Goal: Transaction & Acquisition: Subscribe to service/newsletter

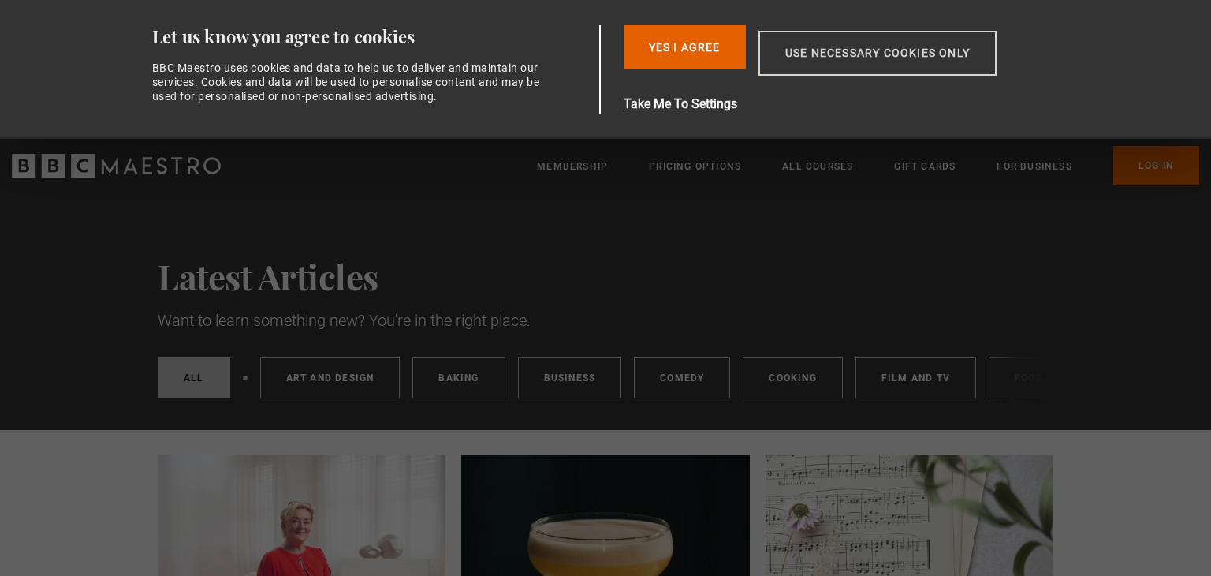
click at [830, 42] on button "Use necessary cookies only" at bounding box center [878, 53] width 238 height 45
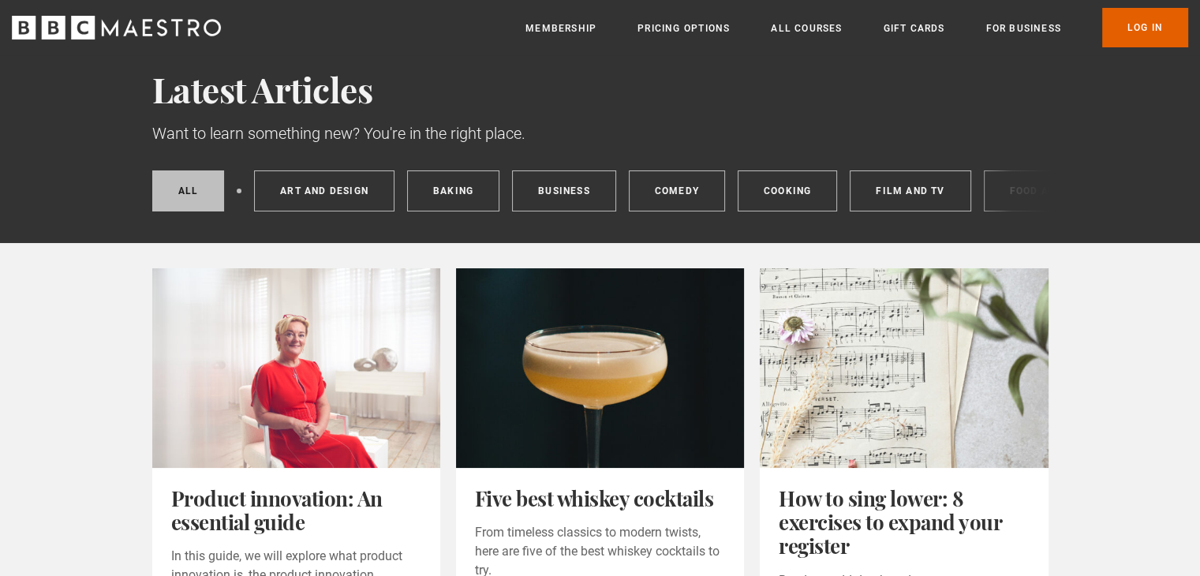
scroll to position [50, 0]
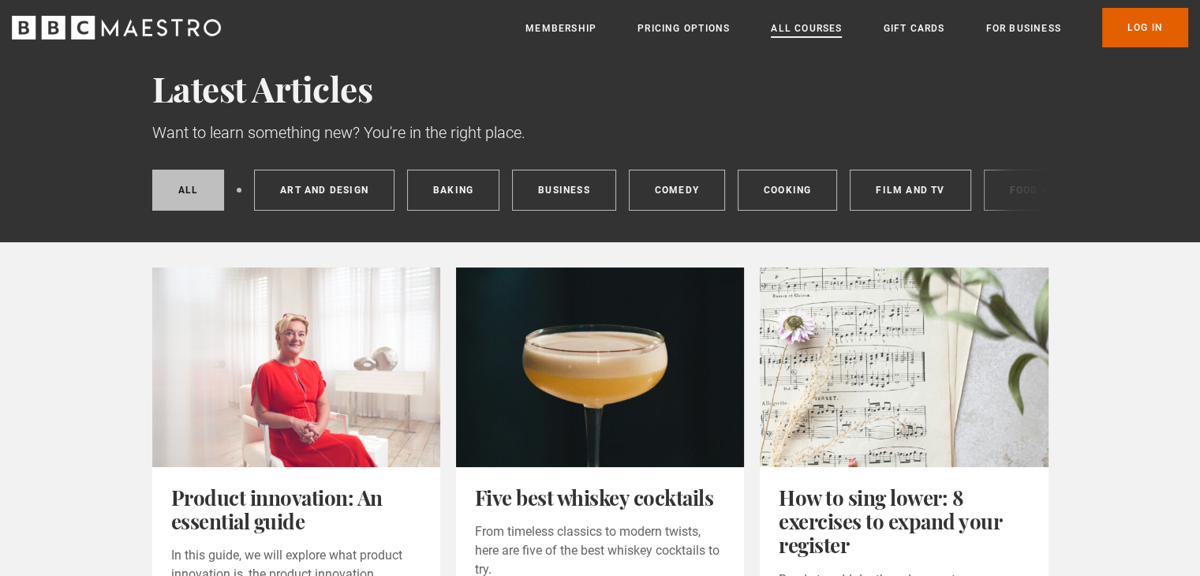
click at [814, 28] on link "All Courses" at bounding box center [806, 29] width 71 height 16
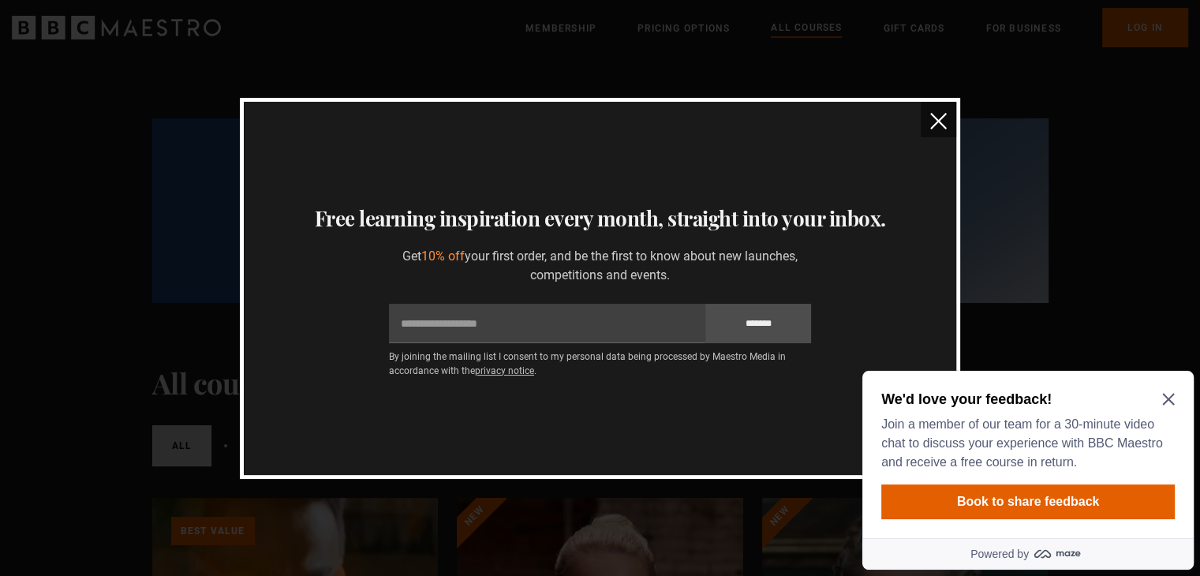
click at [940, 127] on img "close" at bounding box center [938, 121] width 17 height 17
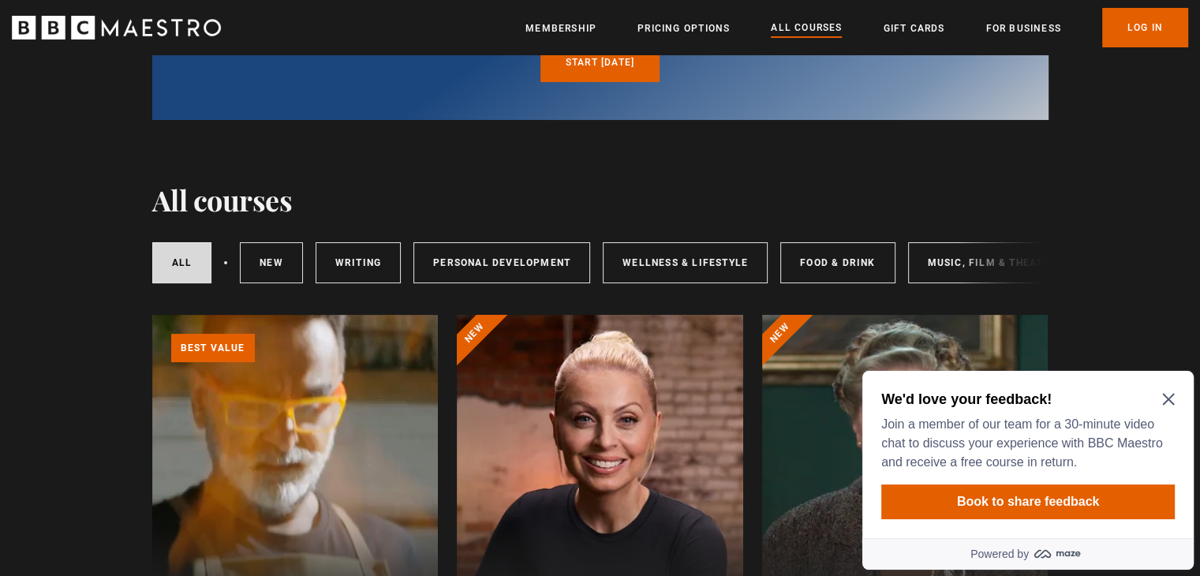
scroll to position [183, 0]
click at [962, 259] on div "All courses New courses Writing Personal Development Wellness & Lifestyle Food …" at bounding box center [600, 263] width 896 height 54
click at [936, 272] on link "Music, Film & Theatre" at bounding box center [992, 262] width 168 height 41
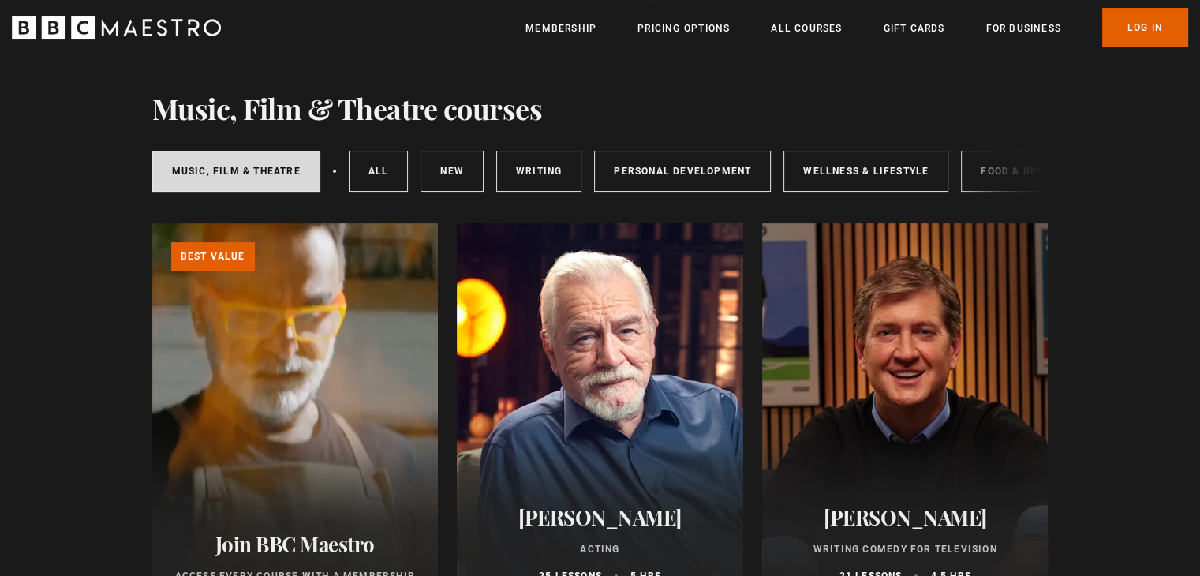
scroll to position [274, 0]
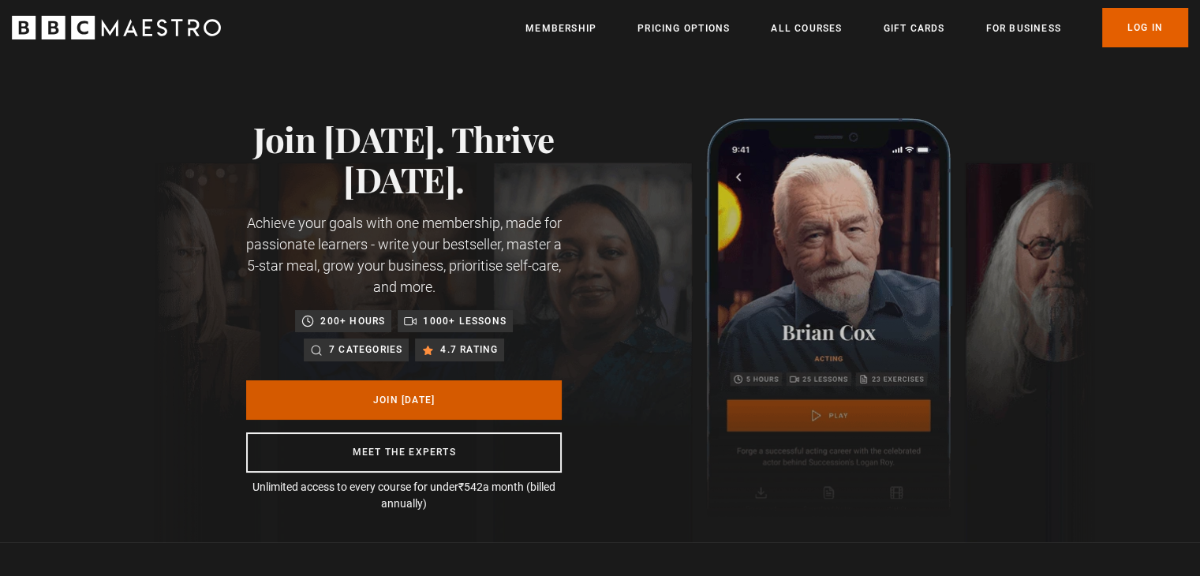
click at [450, 386] on link "Join [DATE]" at bounding box center [403, 399] width 315 height 39
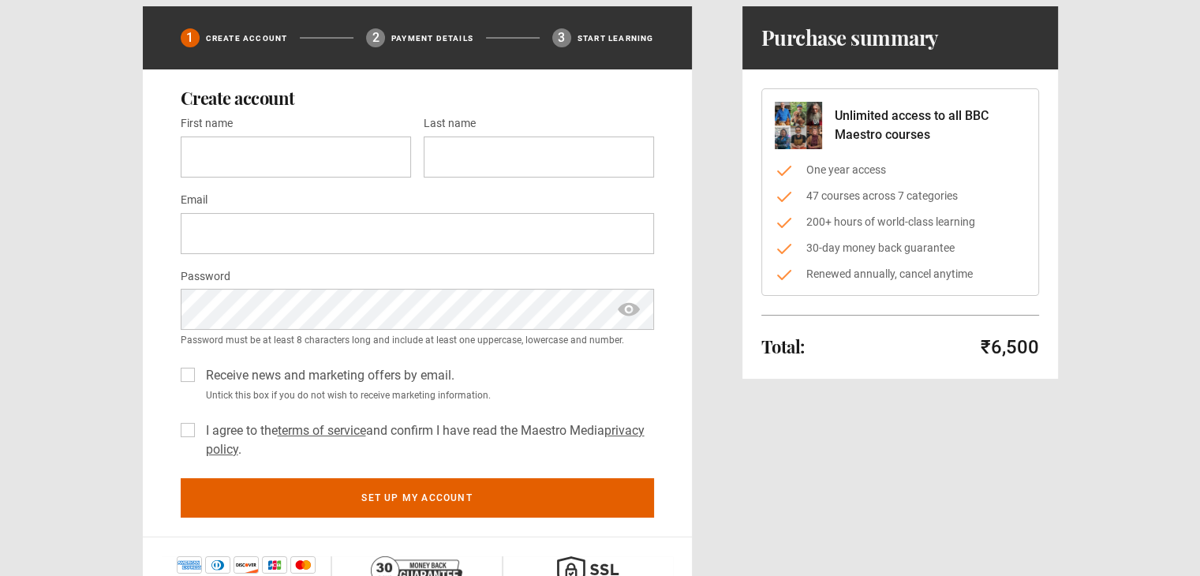
scroll to position [145, 0]
